Goal: Transaction & Acquisition: Download file/media

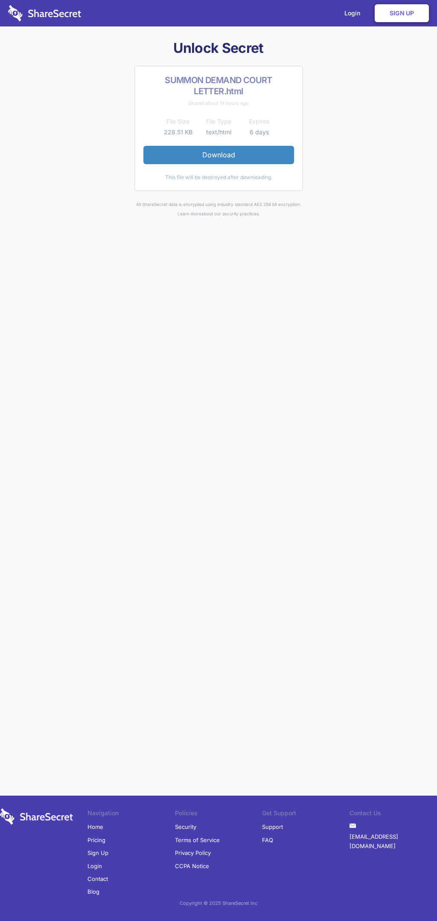
click at [218, 155] on link "Download" at bounding box center [218, 155] width 151 height 18
